Goal: Information Seeking & Learning: Learn about a topic

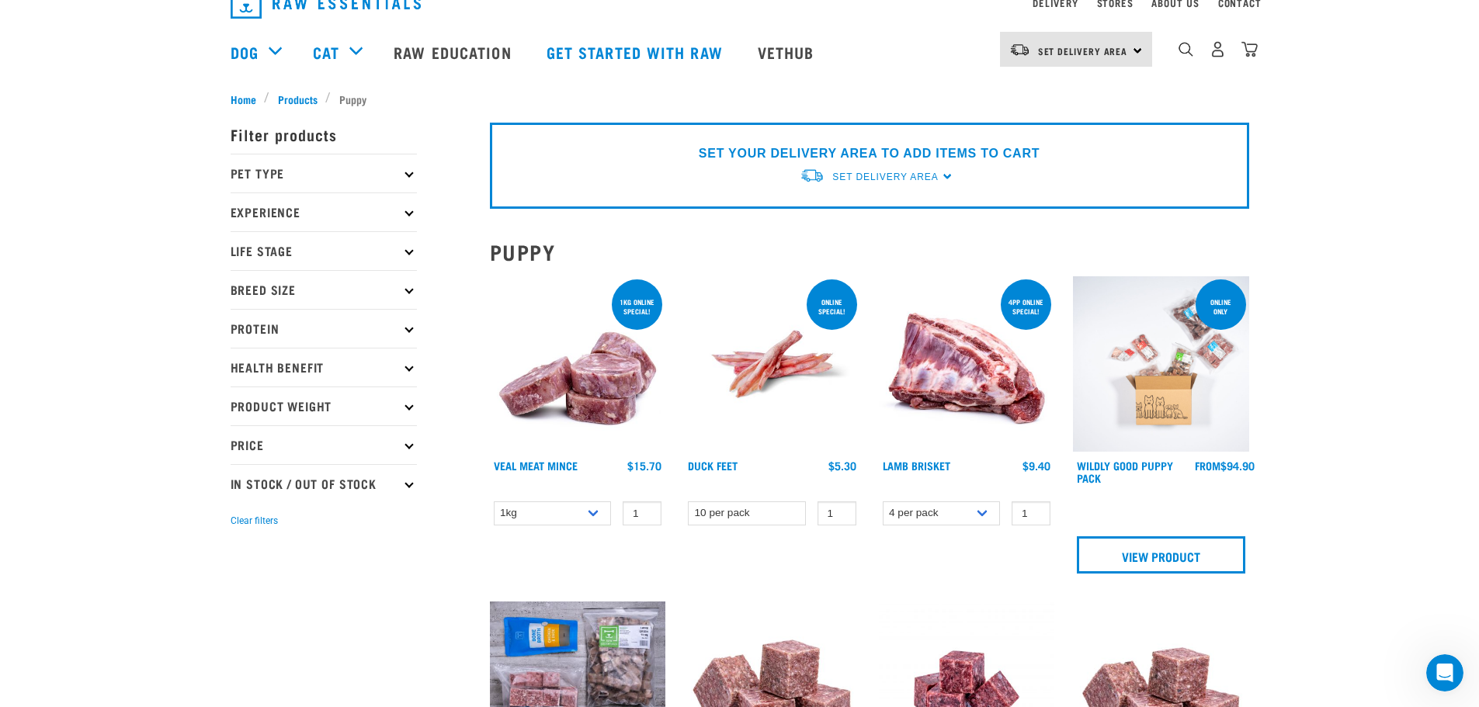
scroll to position [3, 0]
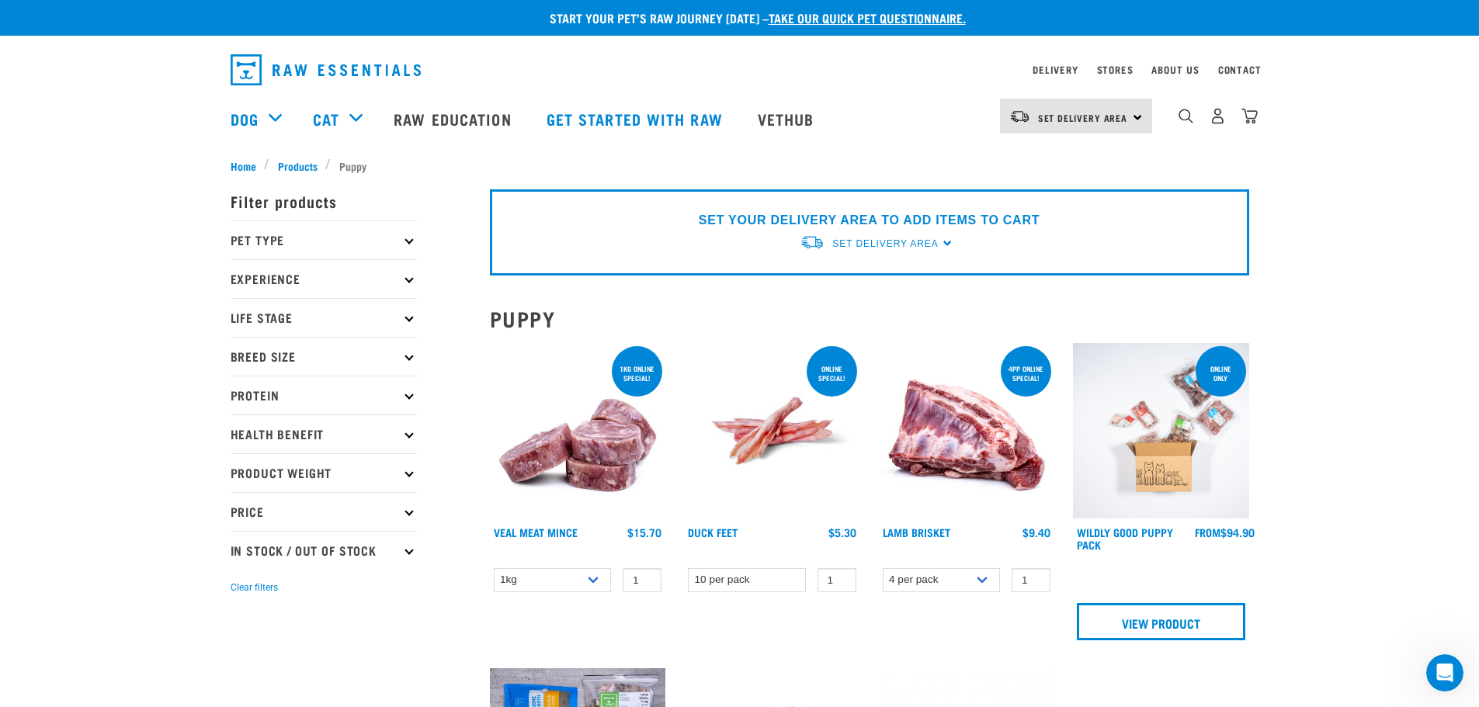
click at [1163, 467] on img at bounding box center [1161, 431] width 176 height 176
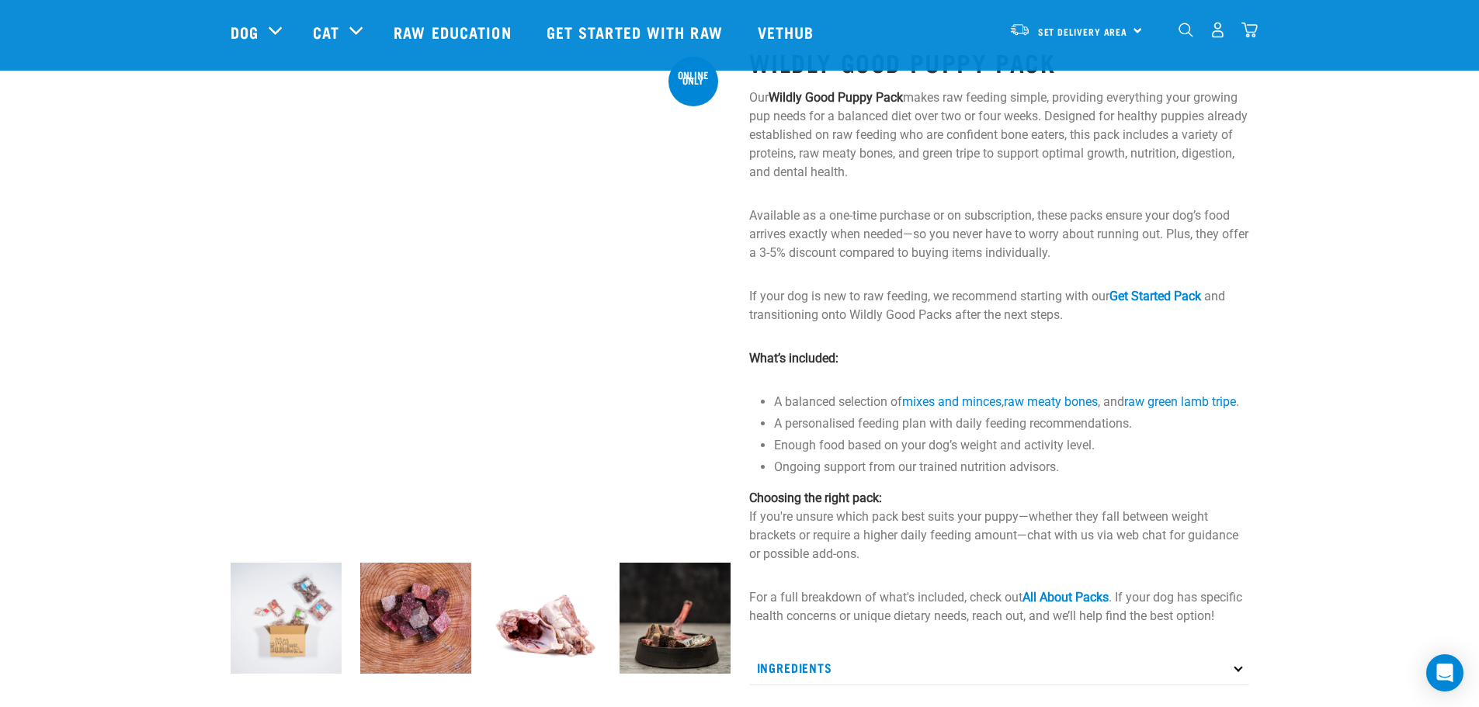
scroll to position [74, 0]
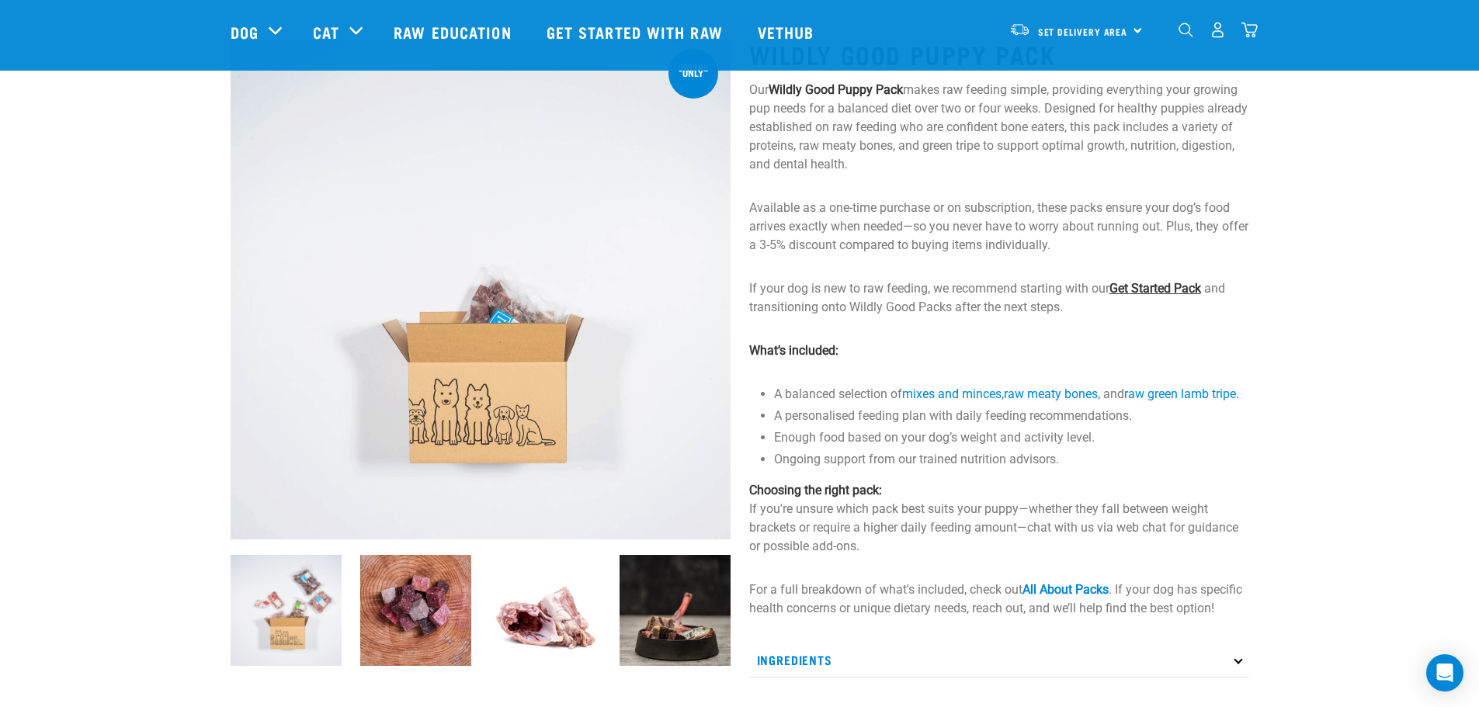
click at [1173, 290] on link "Get Started Pack" at bounding box center [1156, 288] width 92 height 15
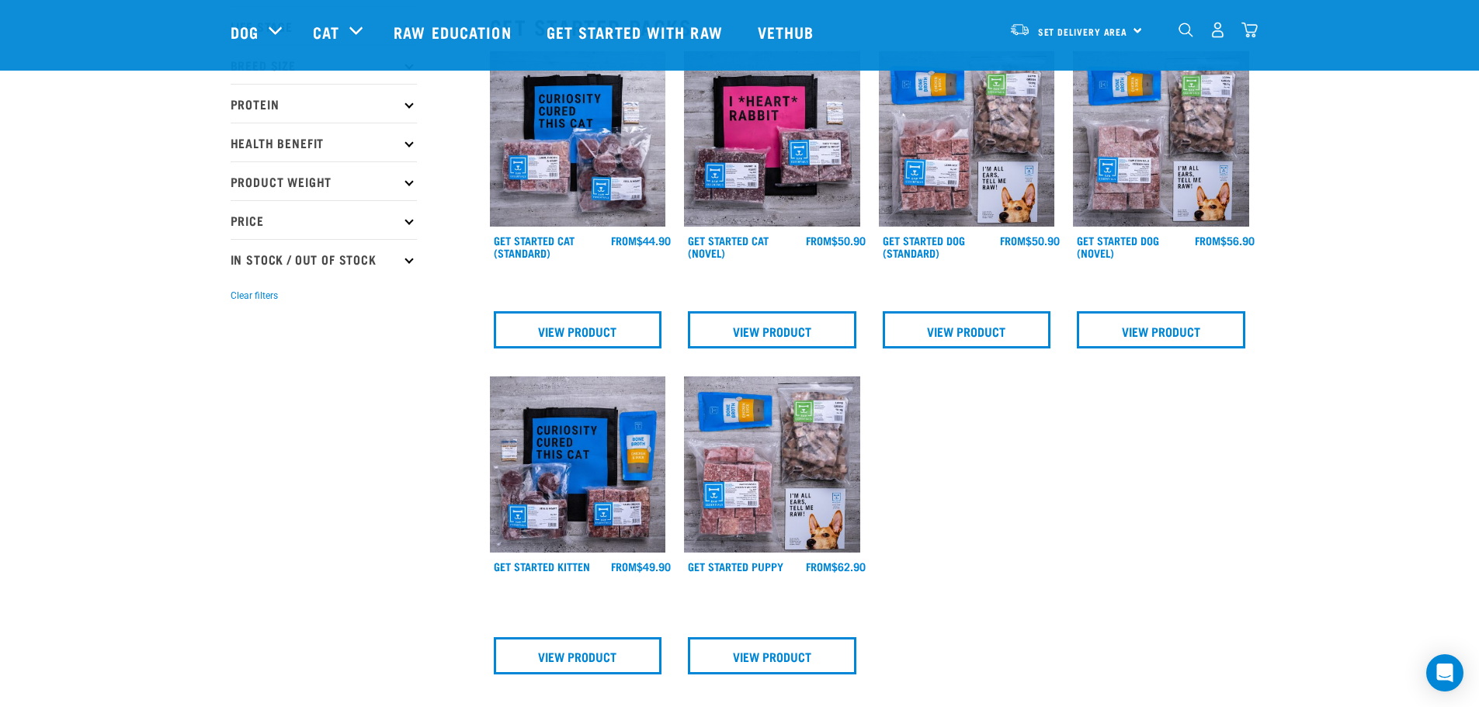
scroll to position [182, 0]
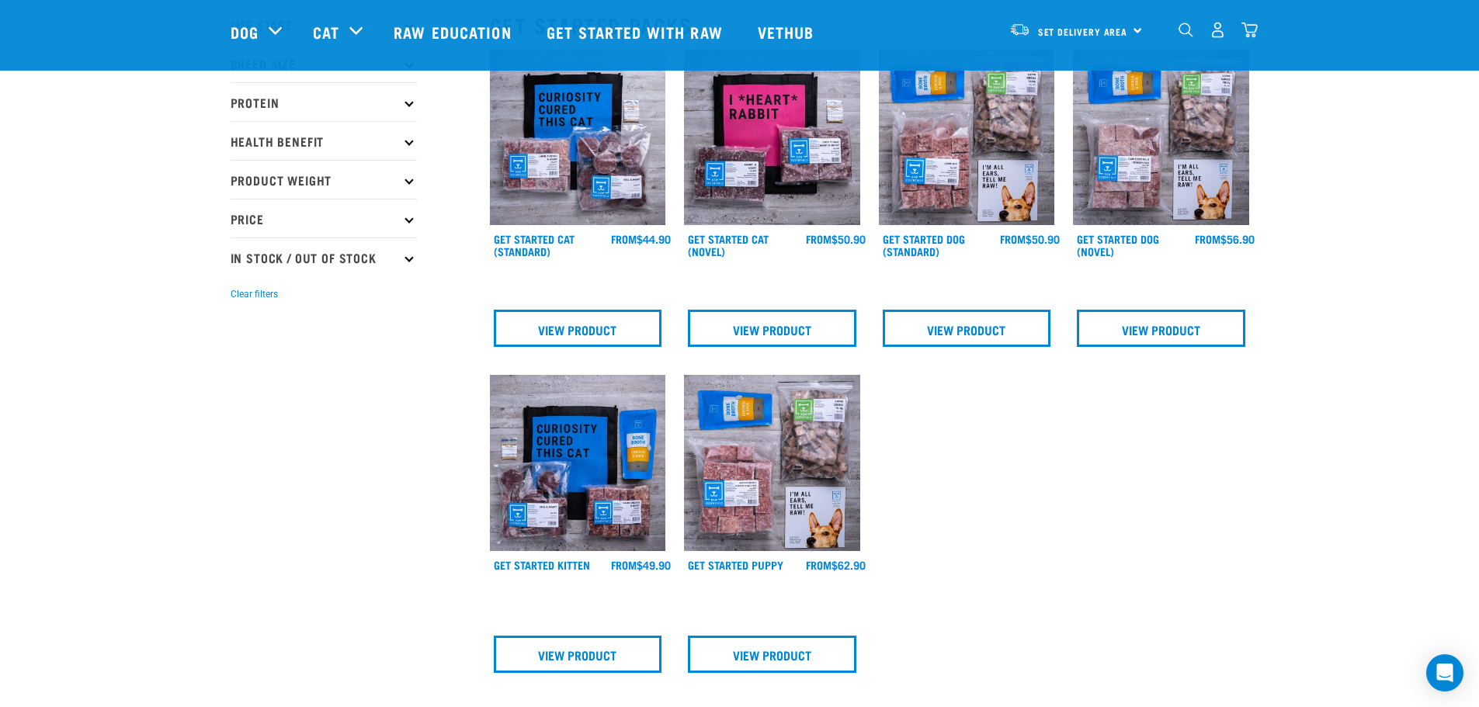
click at [771, 502] on img at bounding box center [772, 463] width 176 height 176
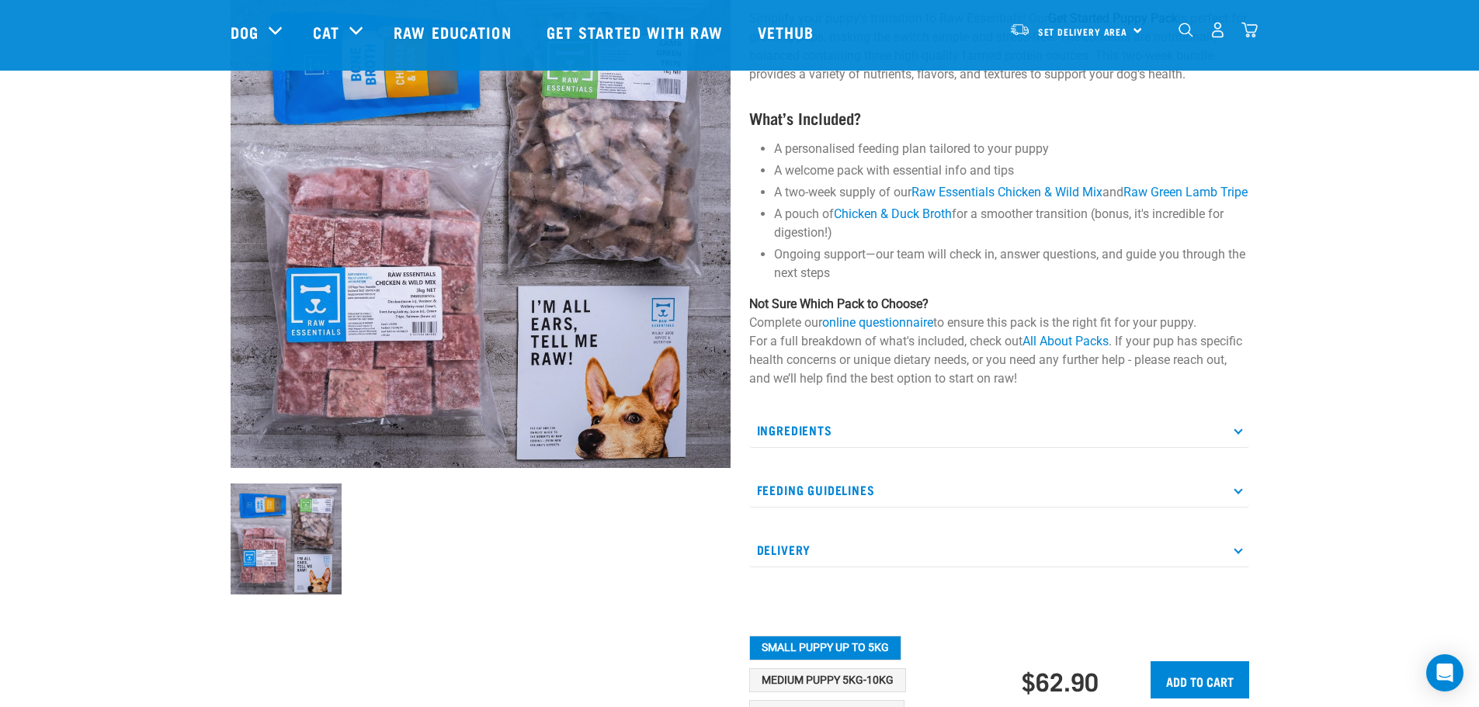
scroll to position [146, 0]
click at [1234, 447] on p "Ingredients" at bounding box center [999, 429] width 500 height 35
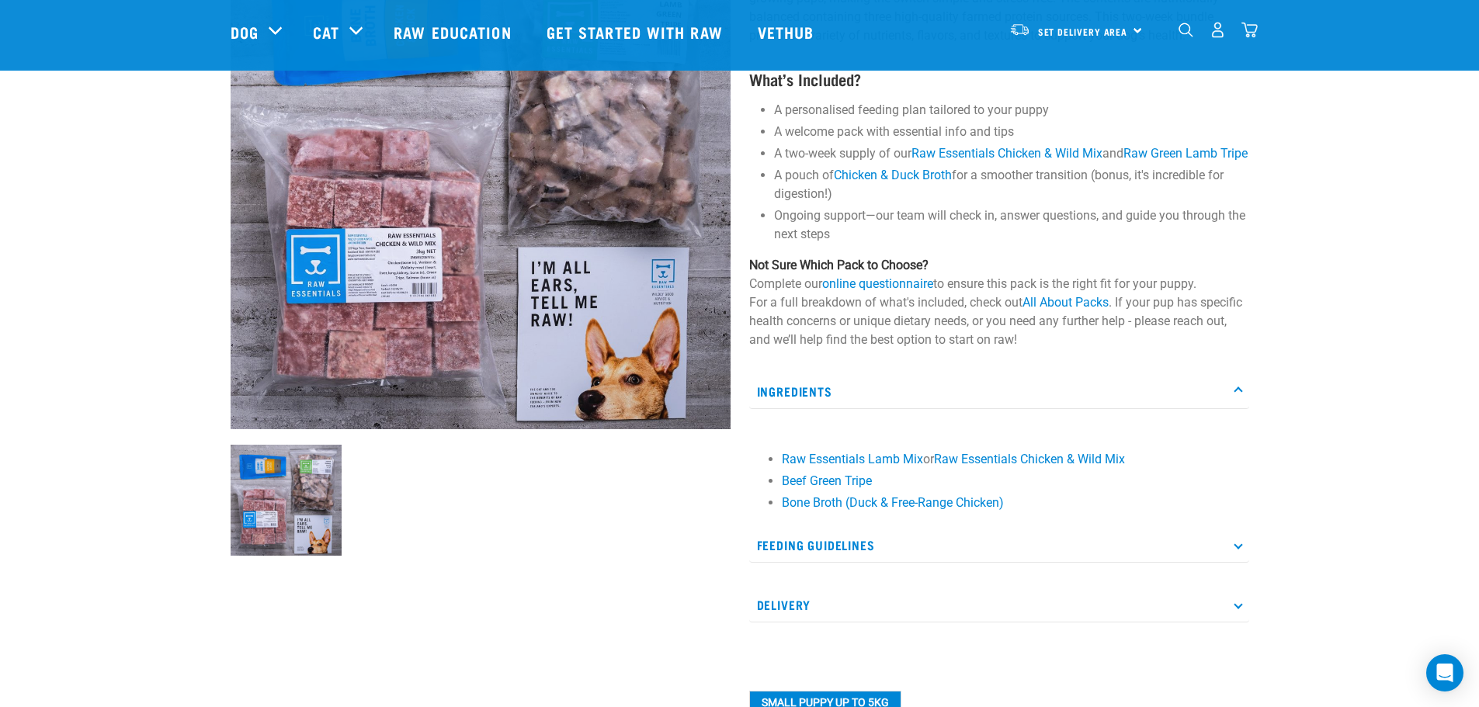
scroll to position [189, 0]
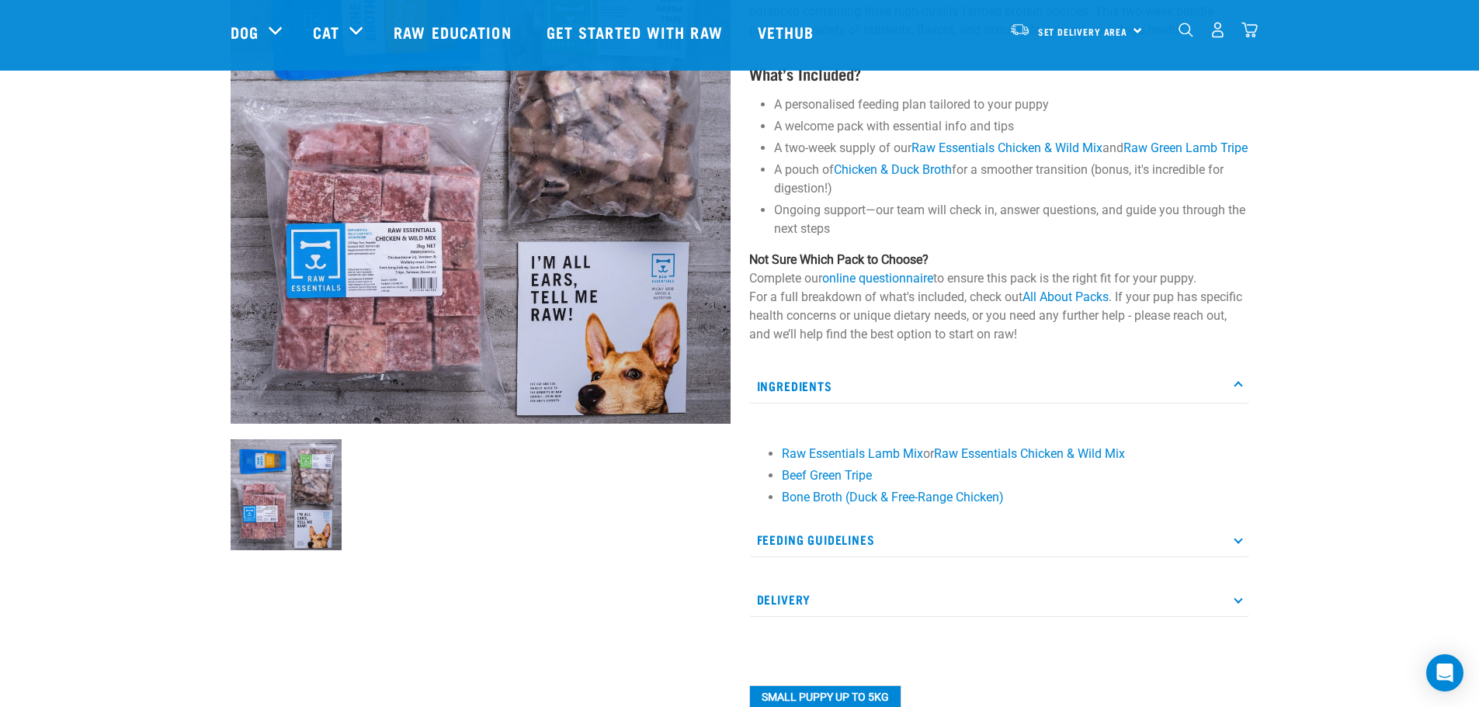
click at [1229, 404] on p "Ingredients" at bounding box center [999, 386] width 500 height 35
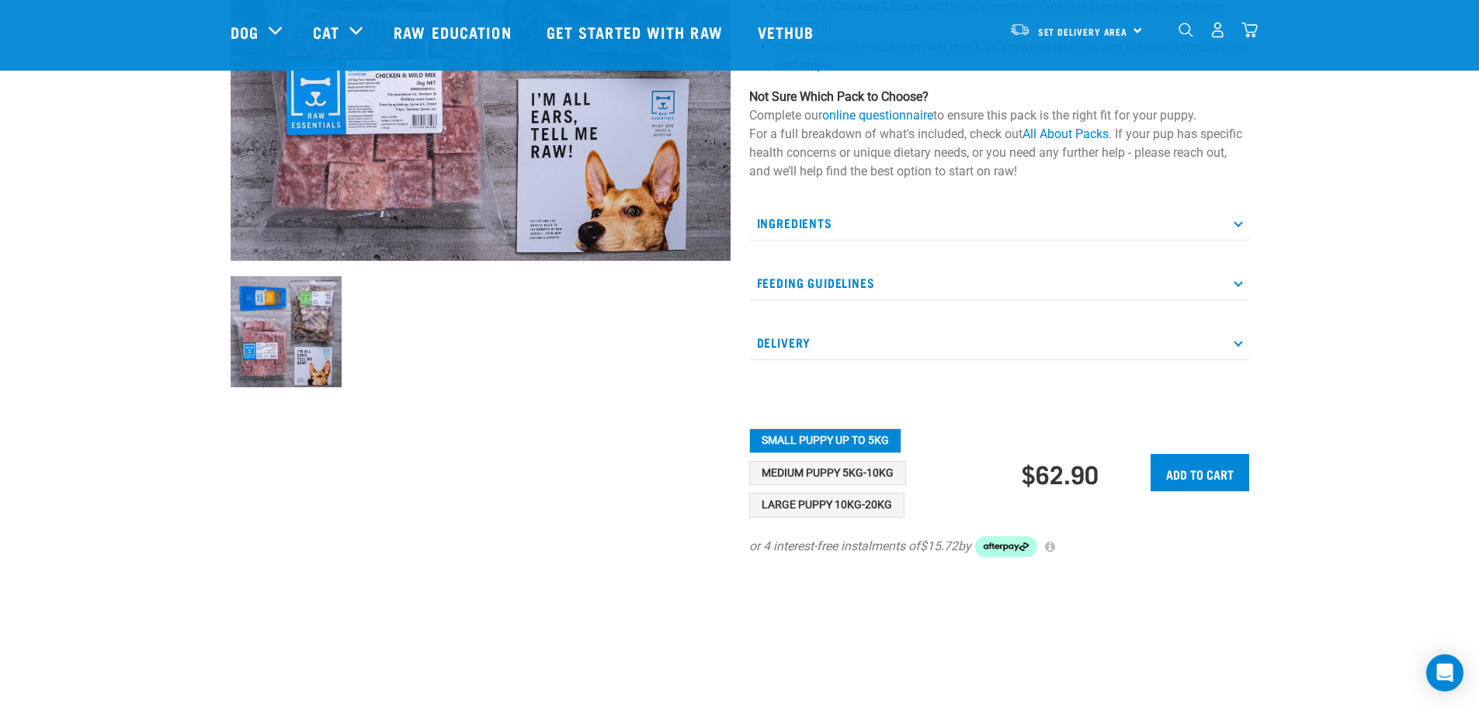
scroll to position [354, 0]
